Goal: Task Accomplishment & Management: Use online tool/utility

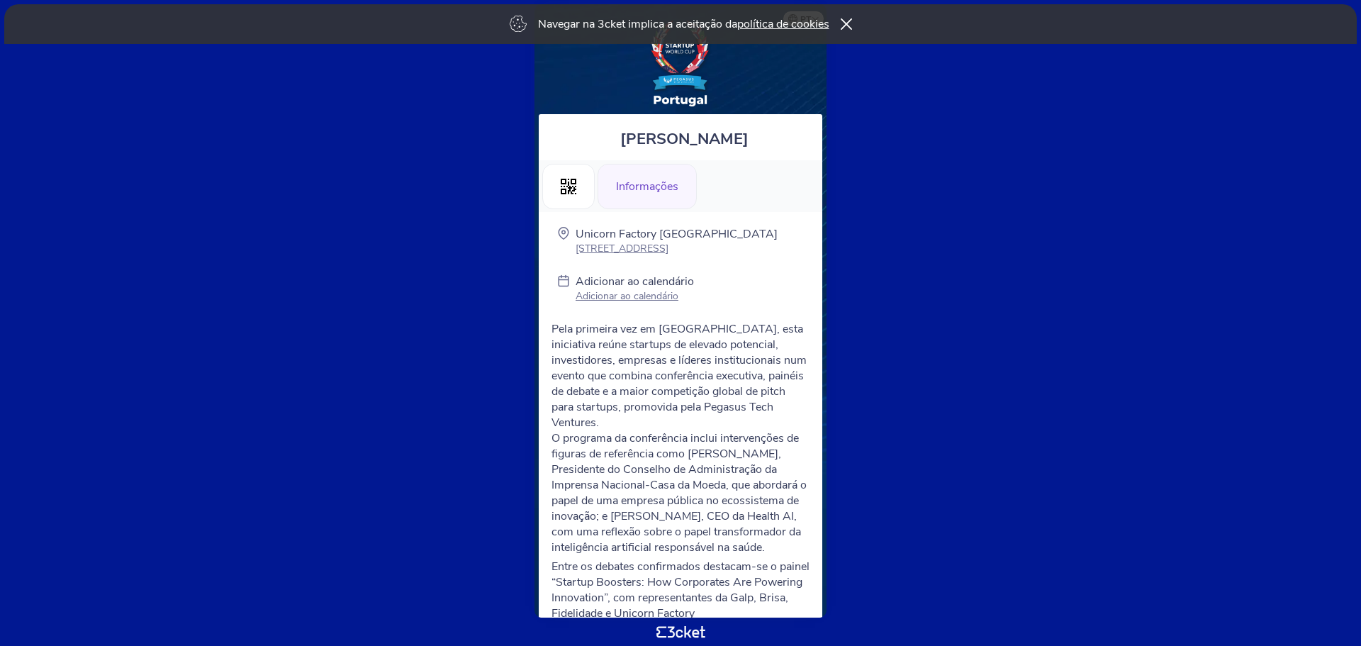
click at [678, 183] on div "Informações" at bounding box center [647, 186] width 99 height 45
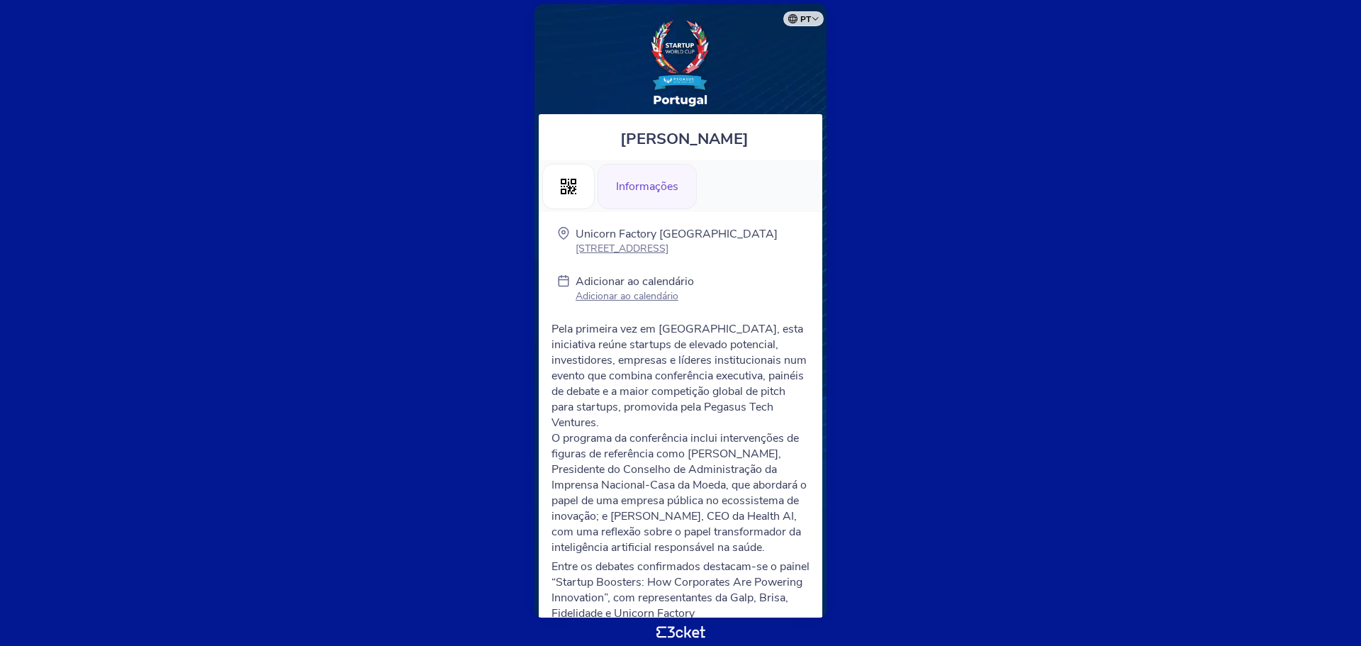
click at [631, 293] on p "Adicionar ao calendário" at bounding box center [635, 295] width 118 height 13
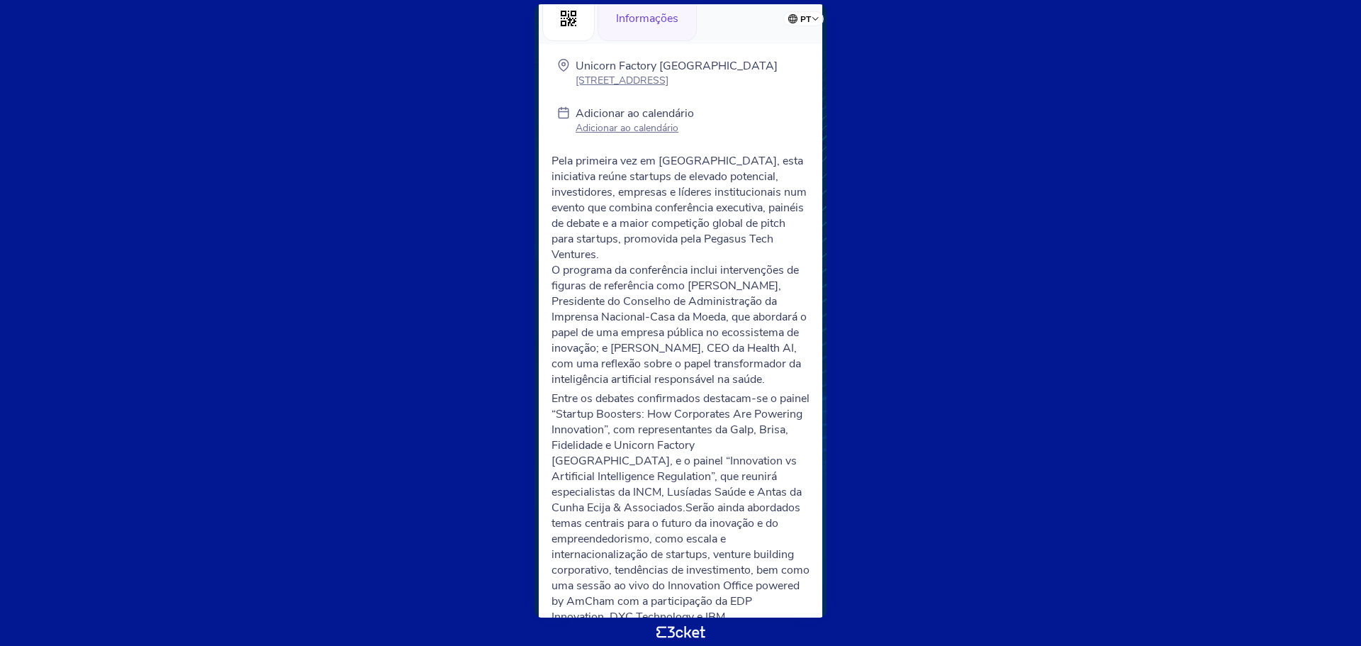
scroll to position [213, 0]
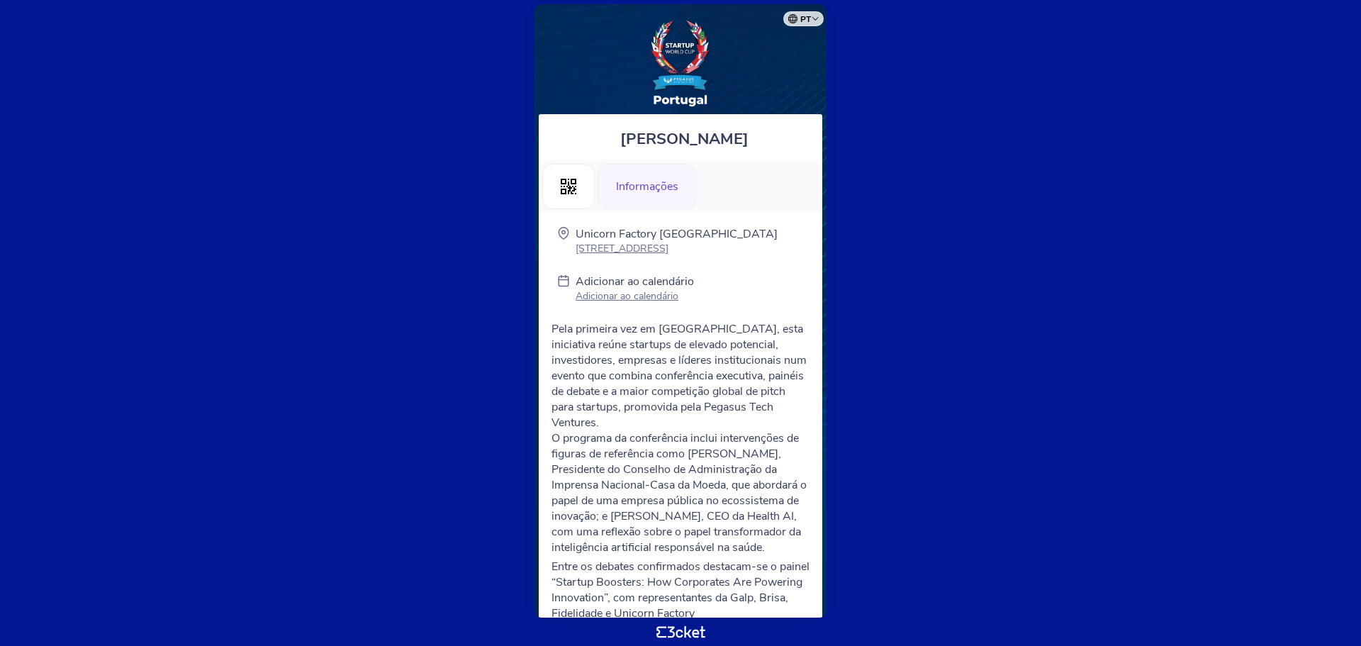
click at [601, 290] on p "Adicionar ao calendário" at bounding box center [635, 295] width 118 height 13
click at [939, 418] on body "pt Português ([GEOGRAPHIC_DATA]) English Español Catalan [DEMOGRAPHIC_DATA] [PE…" at bounding box center [681, 323] width 1350 height 634
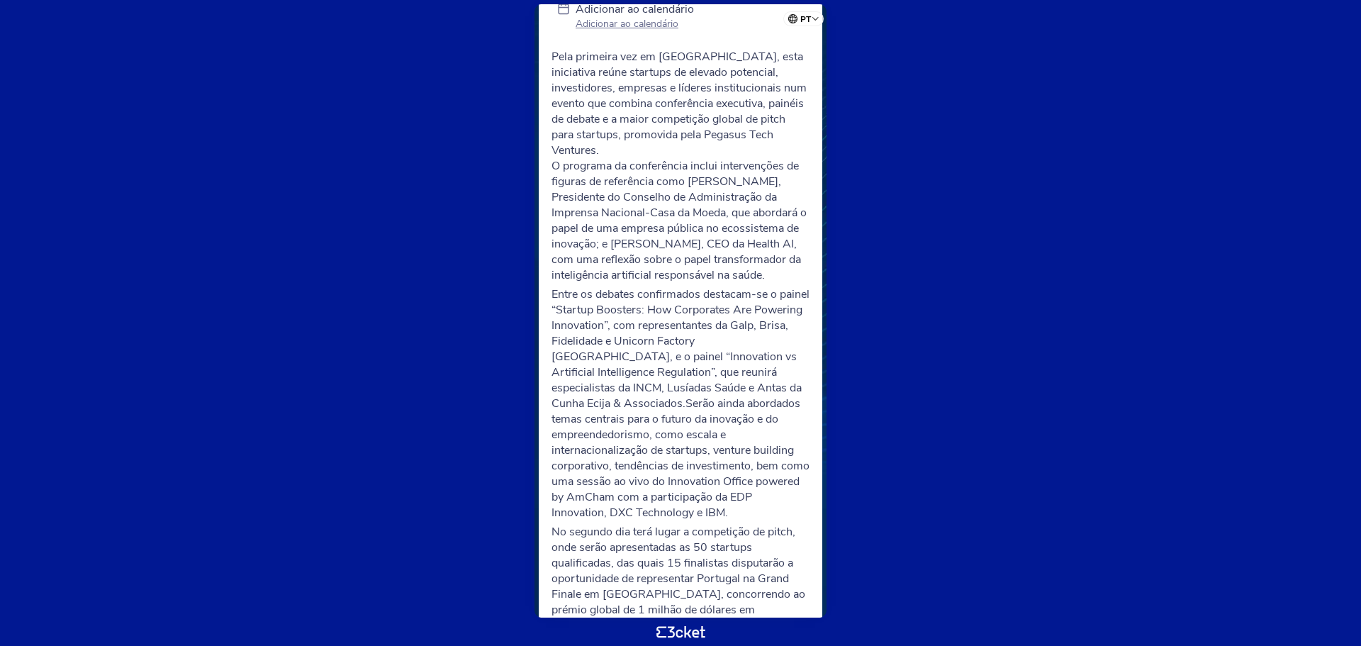
scroll to position [142, 0]
